Goal: Information Seeking & Learning: Learn about a topic

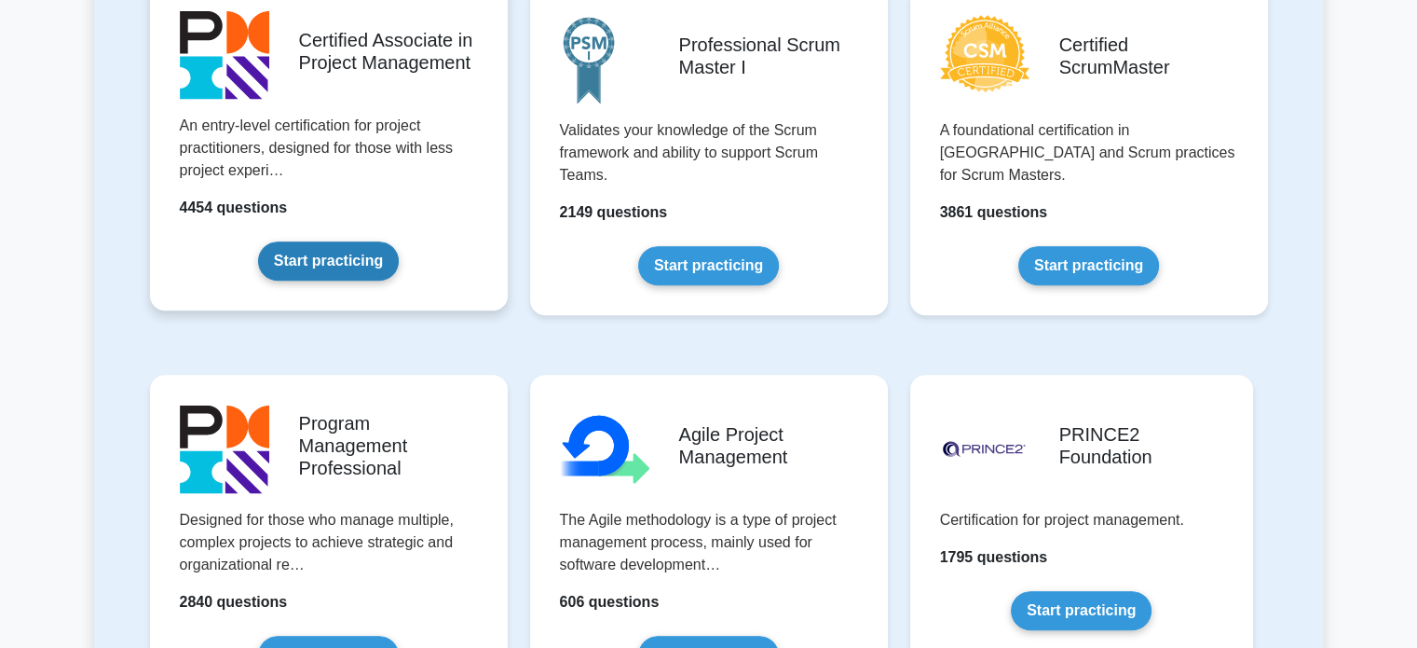
scroll to position [932, 0]
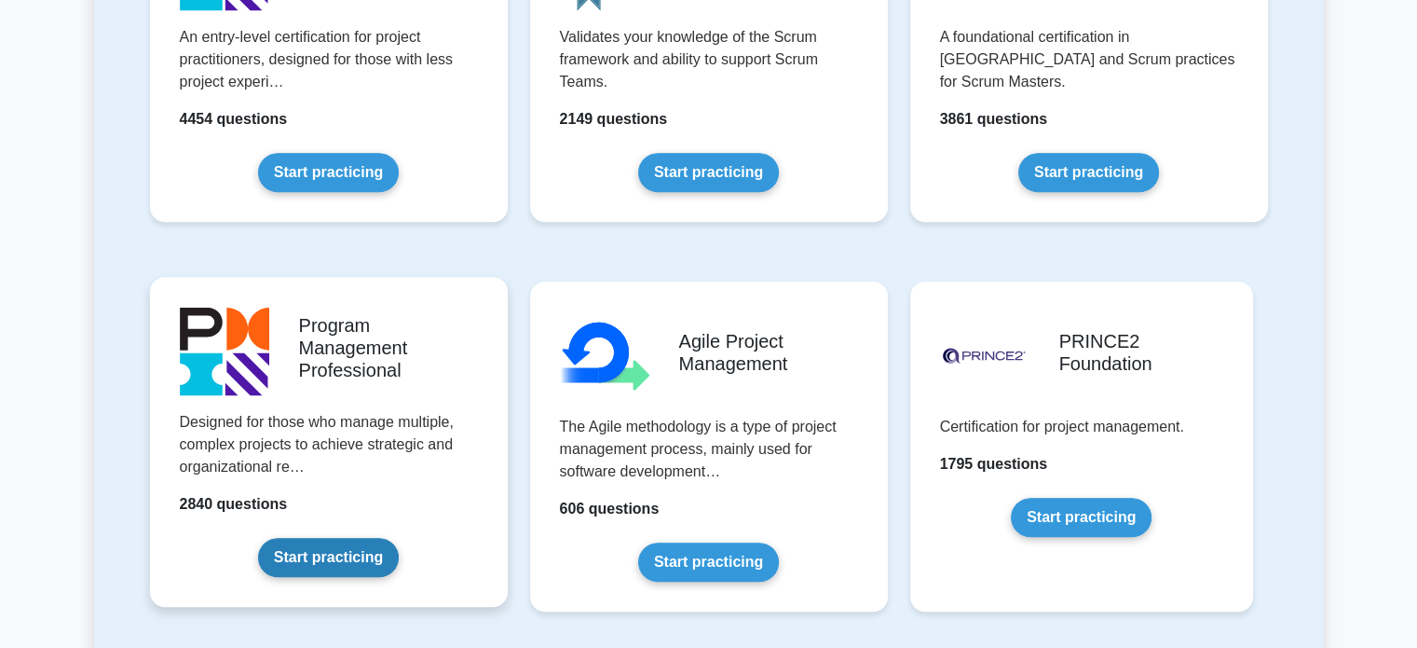
click at [329, 565] on link "Start practicing" at bounding box center [328, 557] width 141 height 39
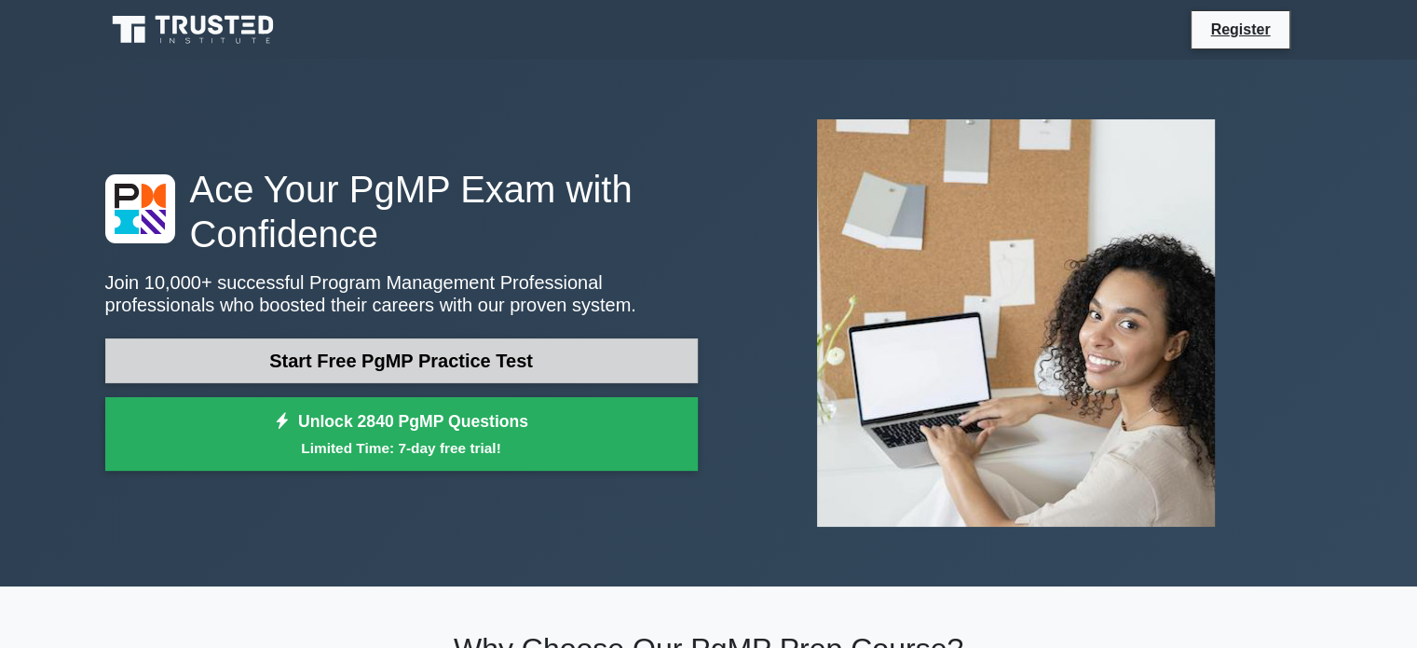
click at [552, 359] on link "Start Free PgMP Practice Test" at bounding box center [401, 360] width 593 height 45
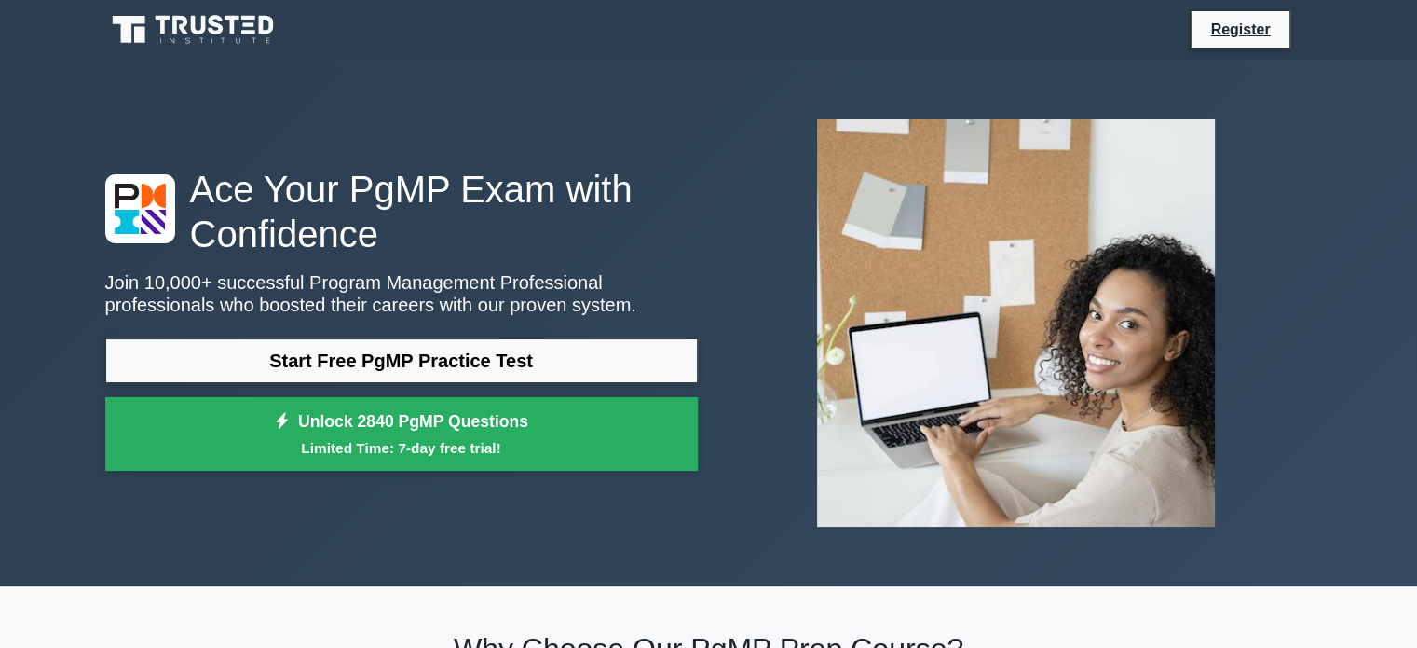
click at [265, 32] on icon at bounding box center [267, 25] width 15 height 19
